Goal: Find contact information: Find contact information

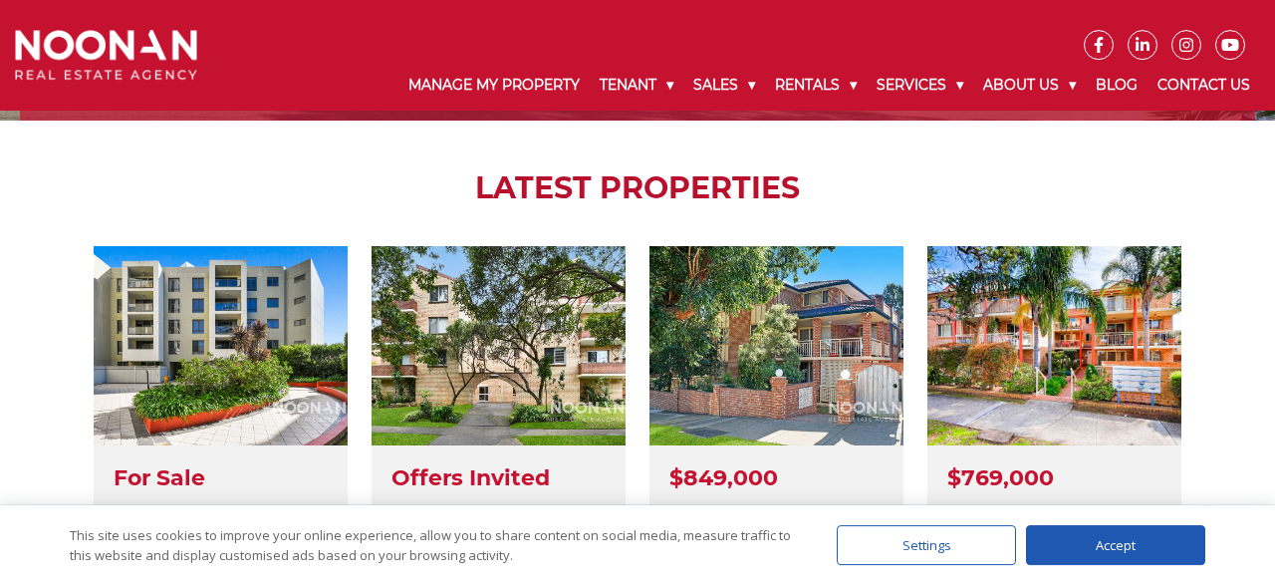
scroll to position [518, 0]
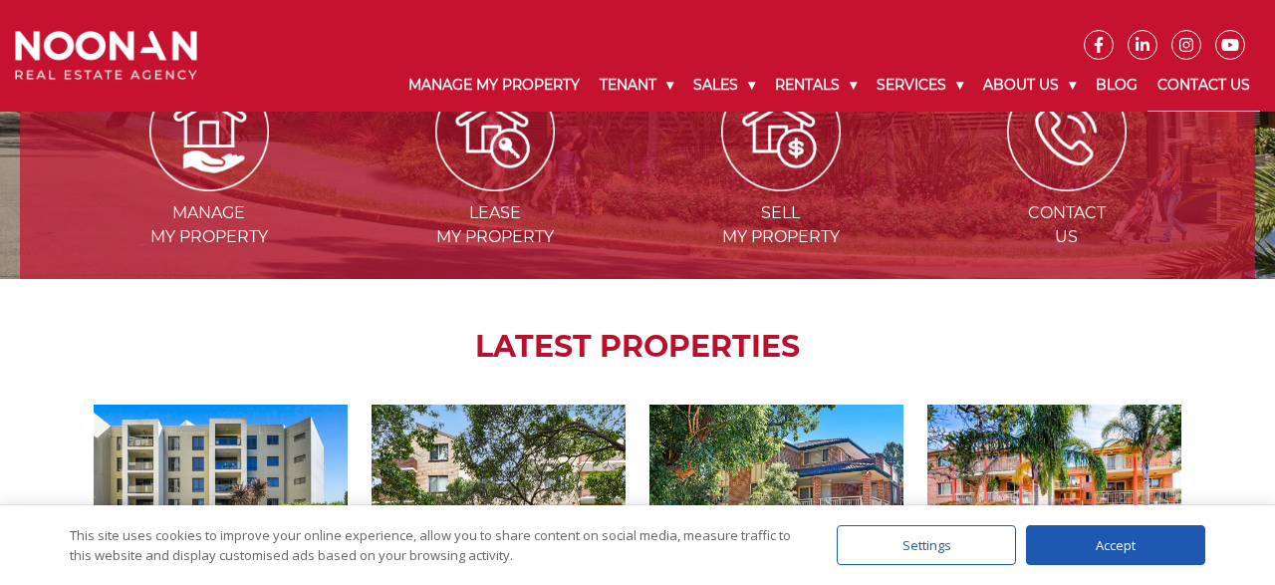
click at [1209, 79] on link "Contact Us" at bounding box center [1204, 86] width 113 height 52
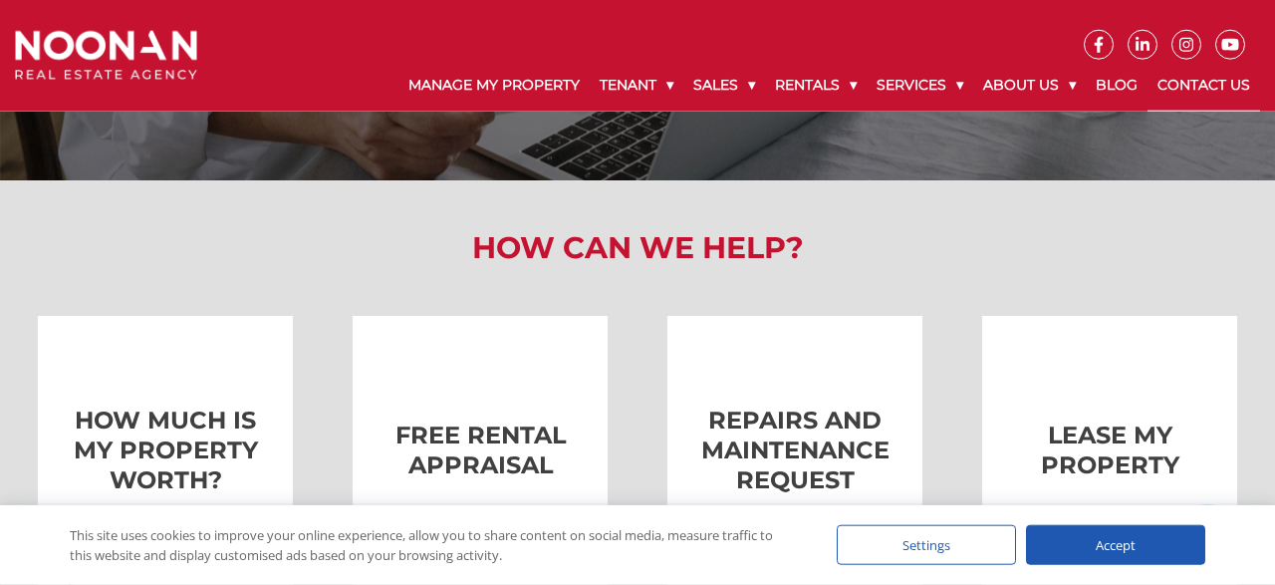
scroll to position [311, 0]
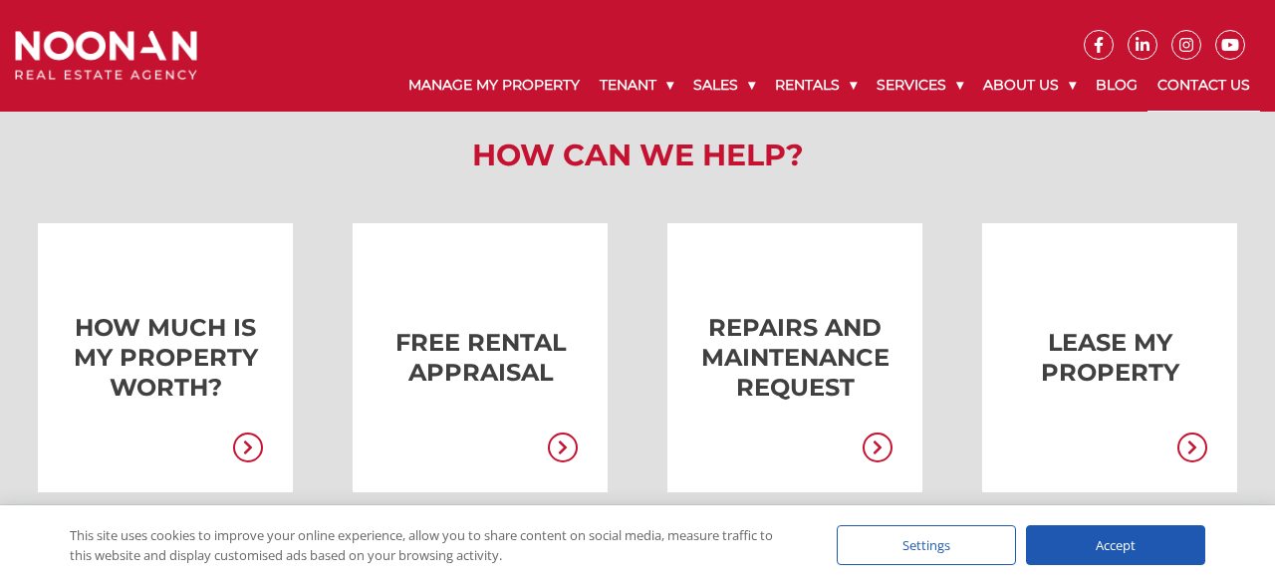
click at [802, 365] on link at bounding box center [765, 357] width 255 height 269
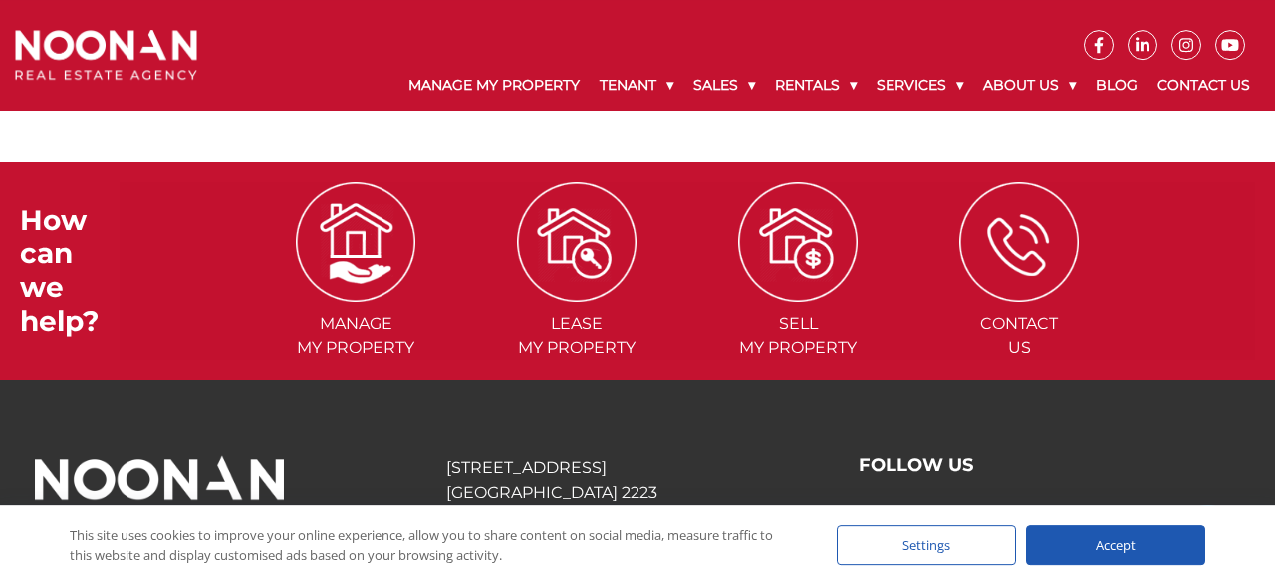
scroll to position [1377, 0]
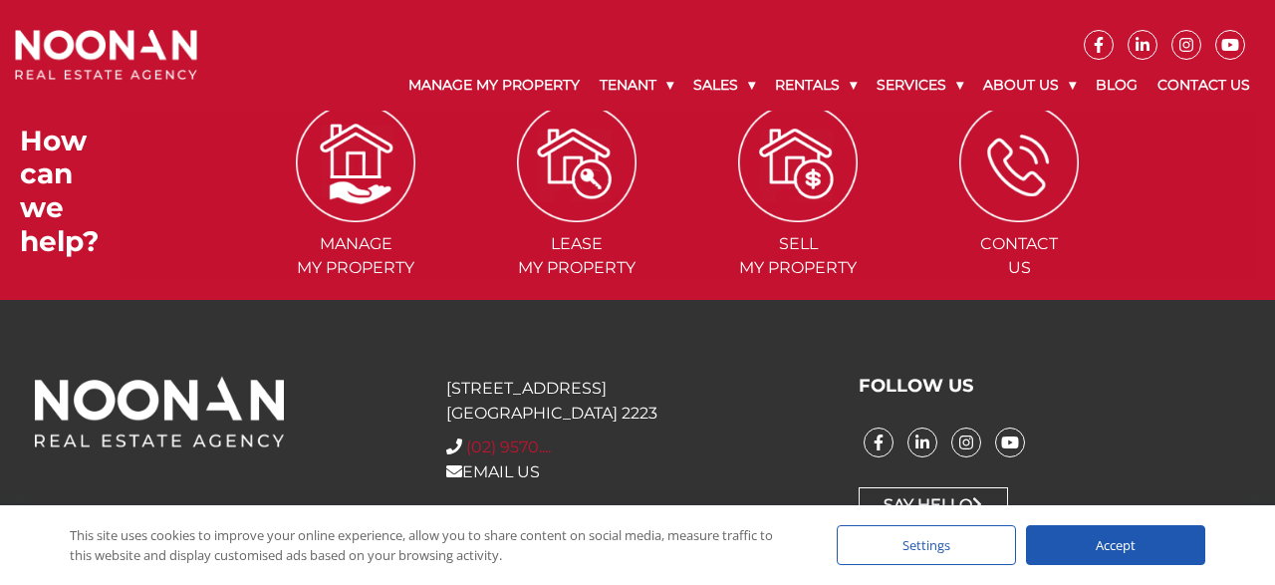
click at [525, 437] on span "(02) 9570...." at bounding box center [508, 446] width 85 height 19
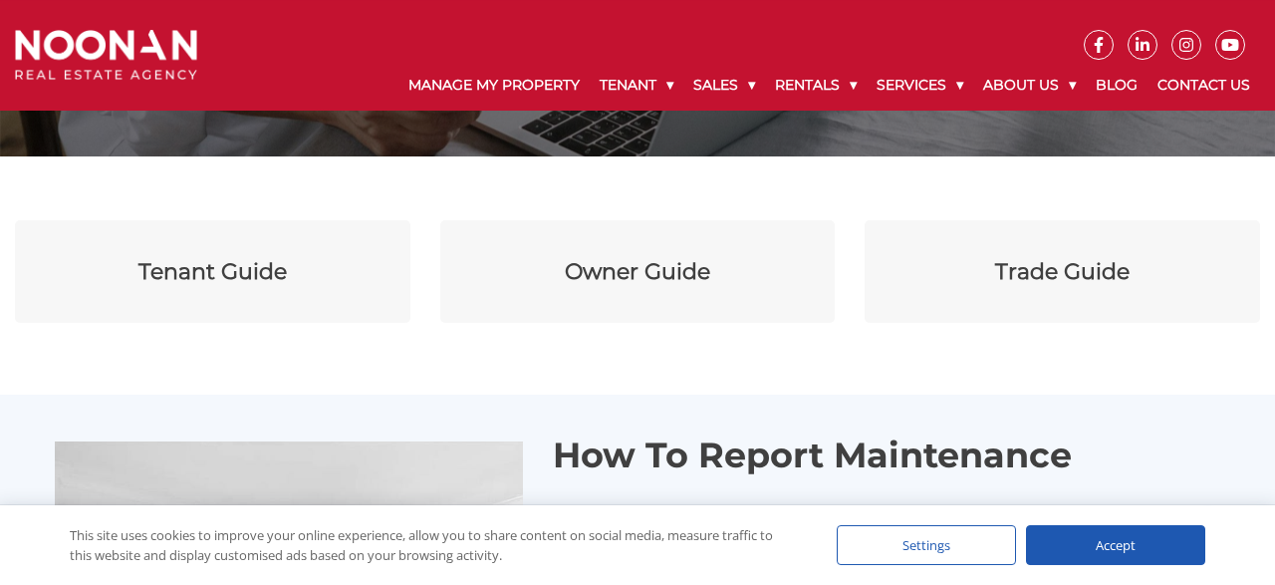
scroll to position [237, 0]
